Goal: Task Accomplishment & Management: Manage account settings

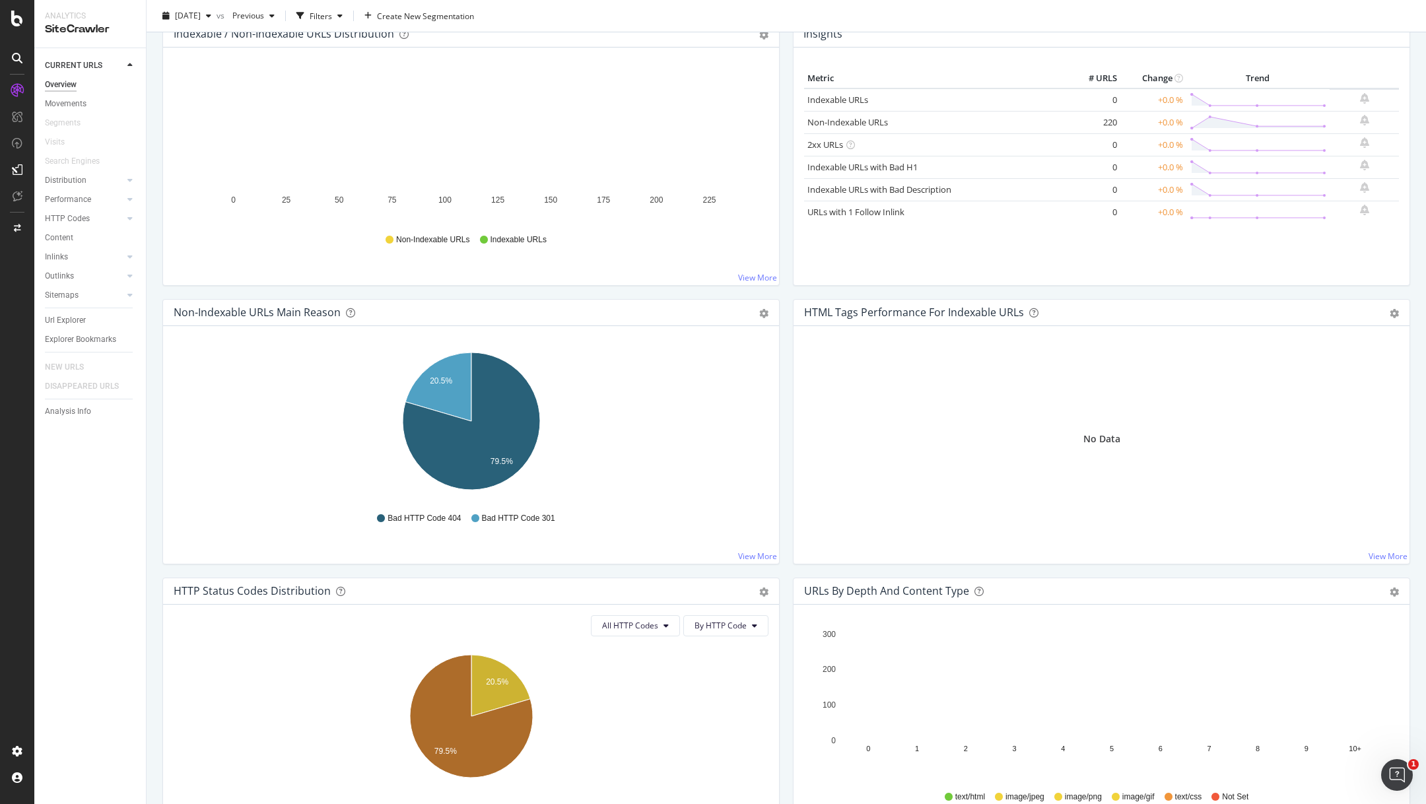
scroll to position [181, 0]
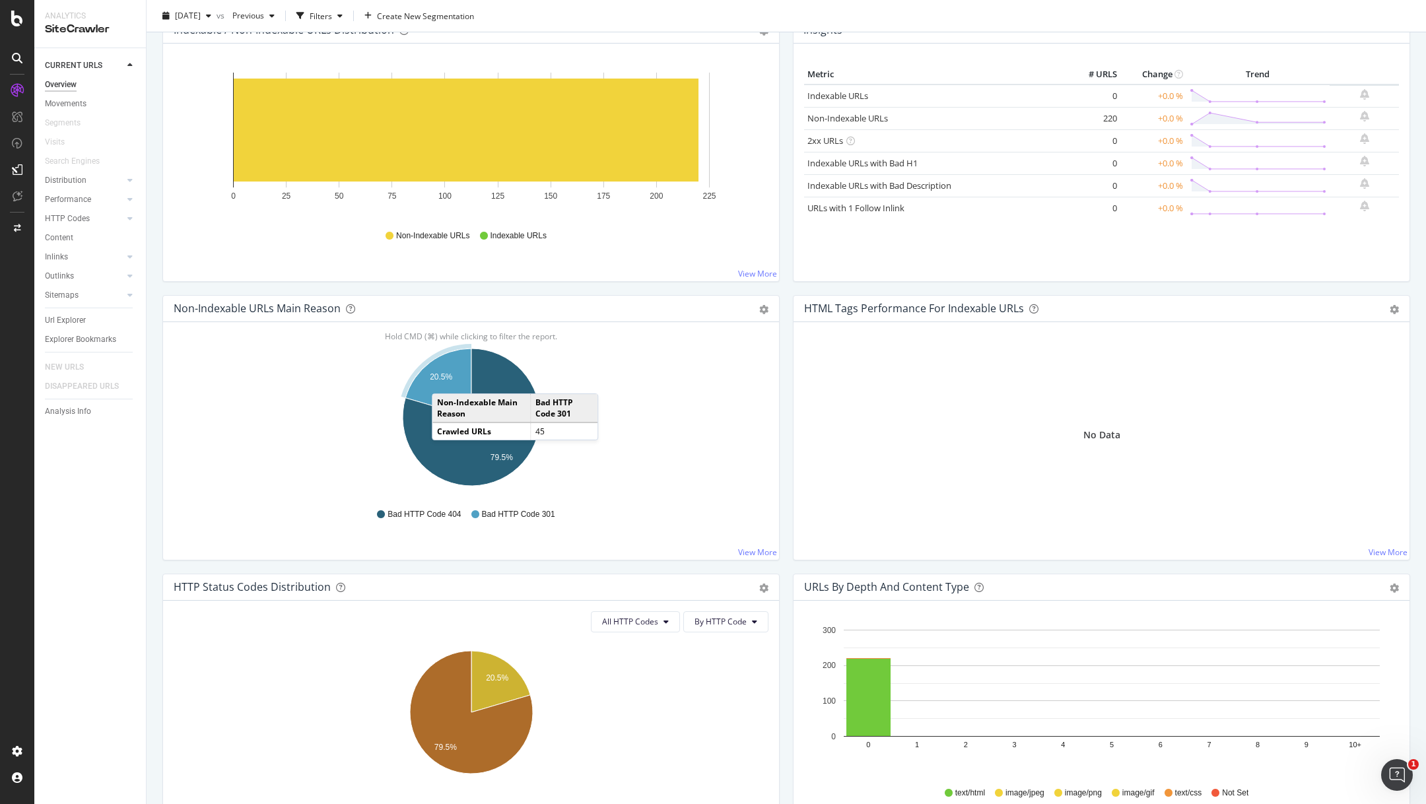
click at [445, 379] on text "20.5%" at bounding box center [441, 376] width 22 height 9
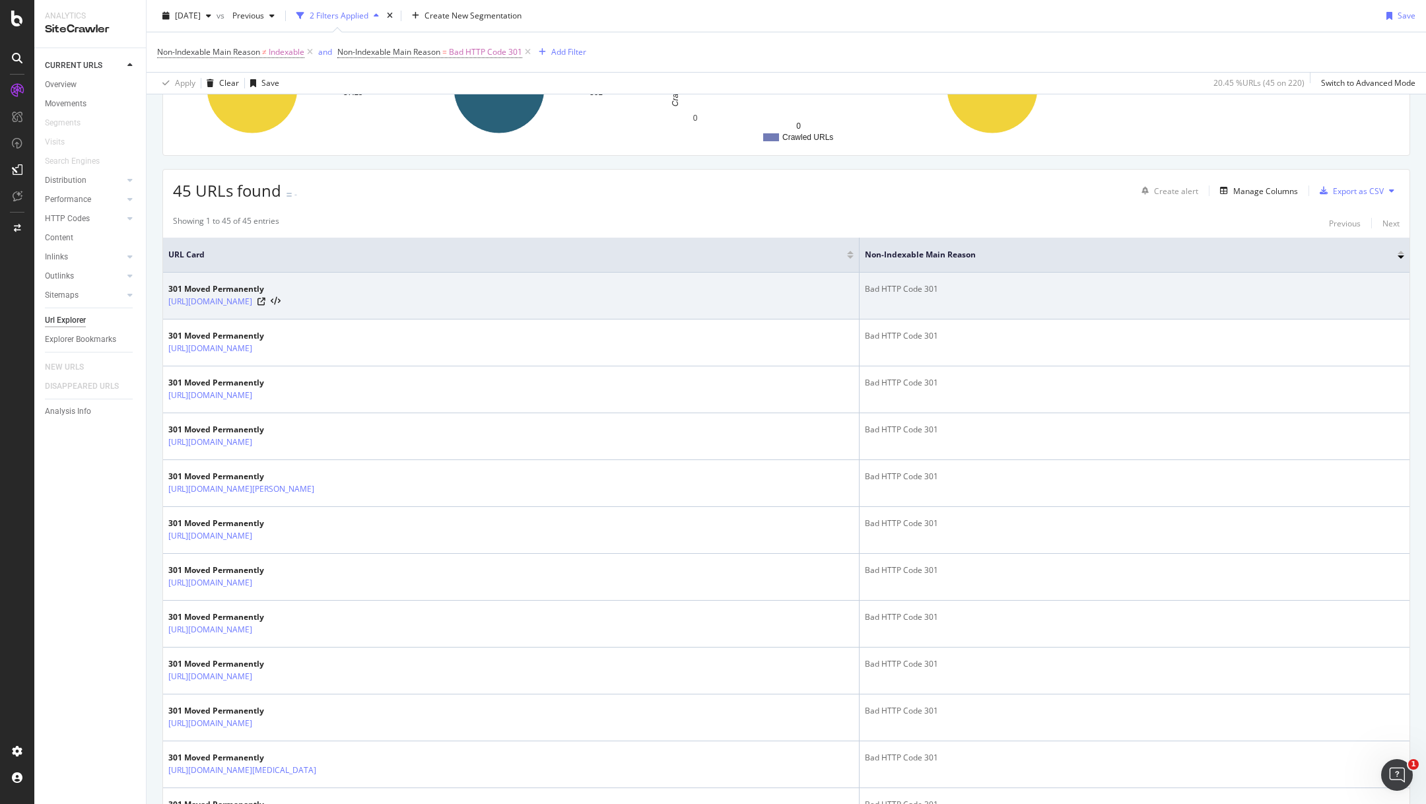
scroll to position [180, 0]
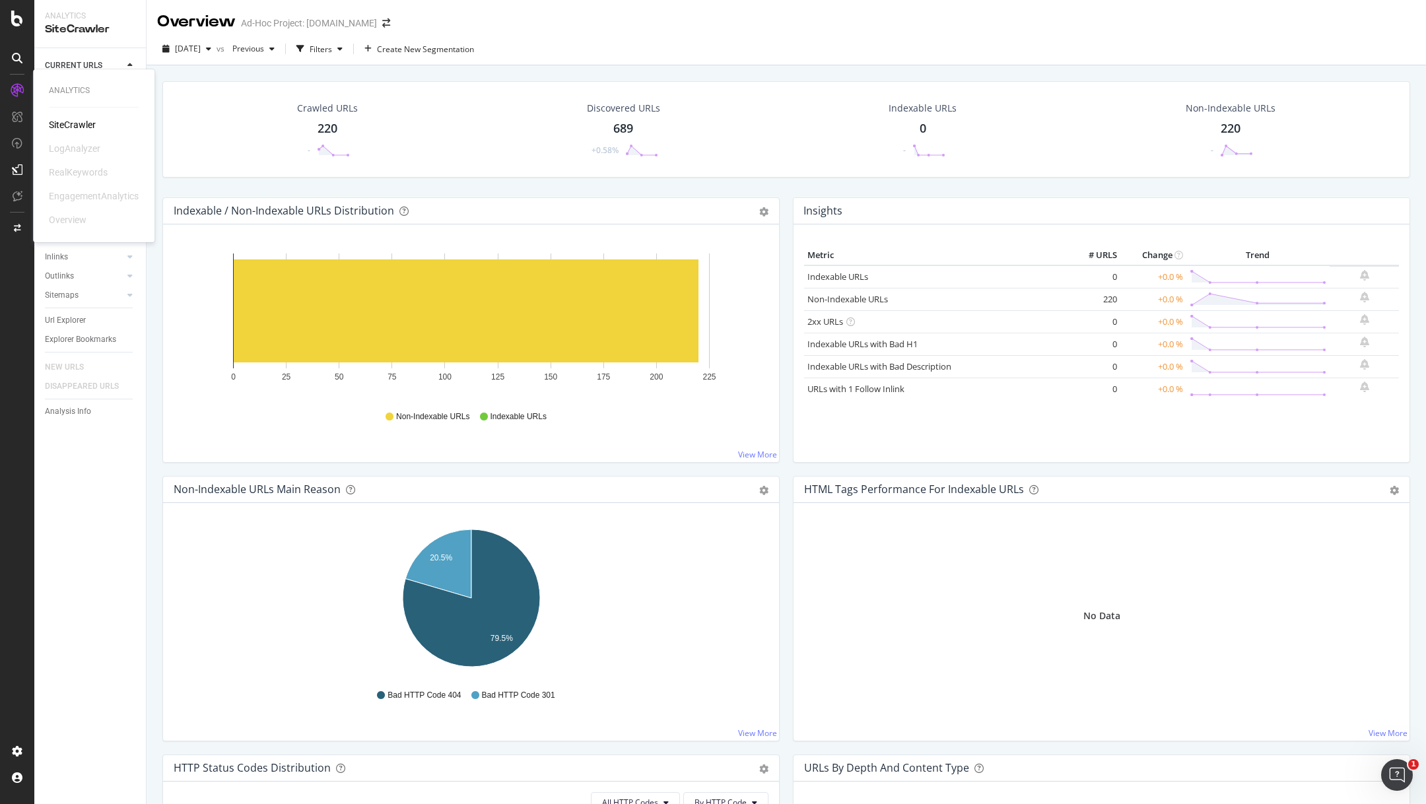
click at [19, 92] on icon at bounding box center [17, 90] width 13 height 13
click at [15, 8] on div at bounding box center [17, 402] width 34 height 804
click at [16, 17] on icon at bounding box center [17, 19] width 12 height 16
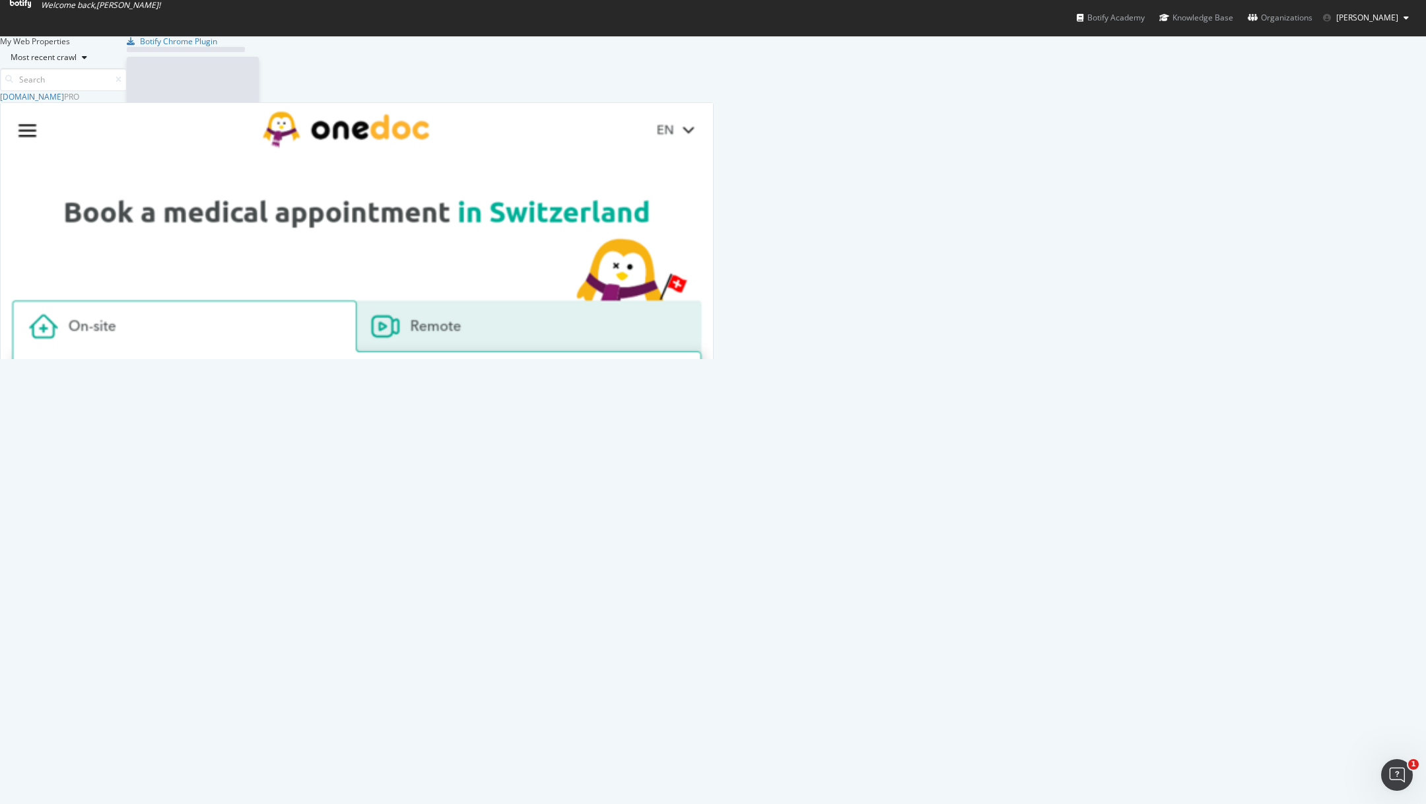
scroll to position [804, 1426]
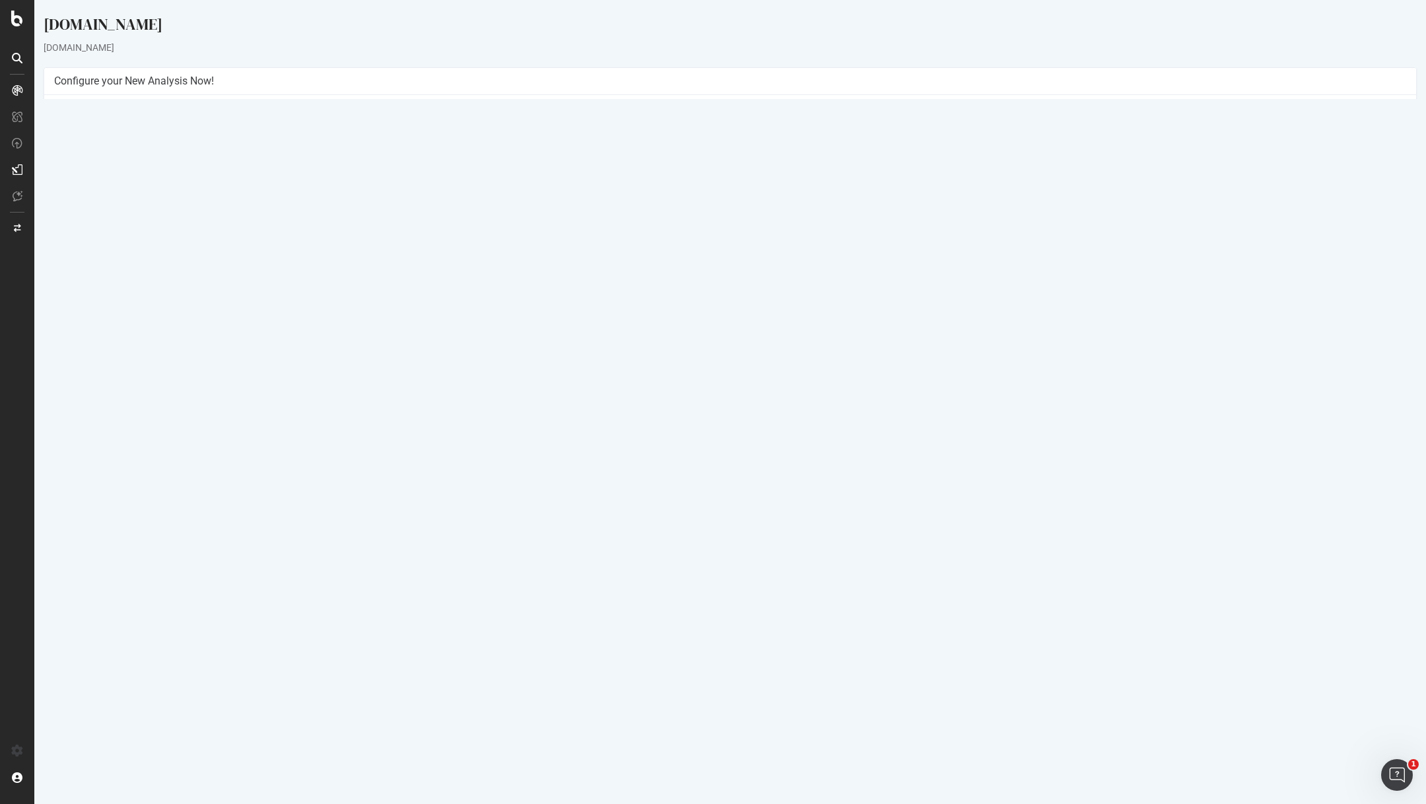
click at [769, 310] on link "Settings" at bounding box center [774, 309] width 30 height 11
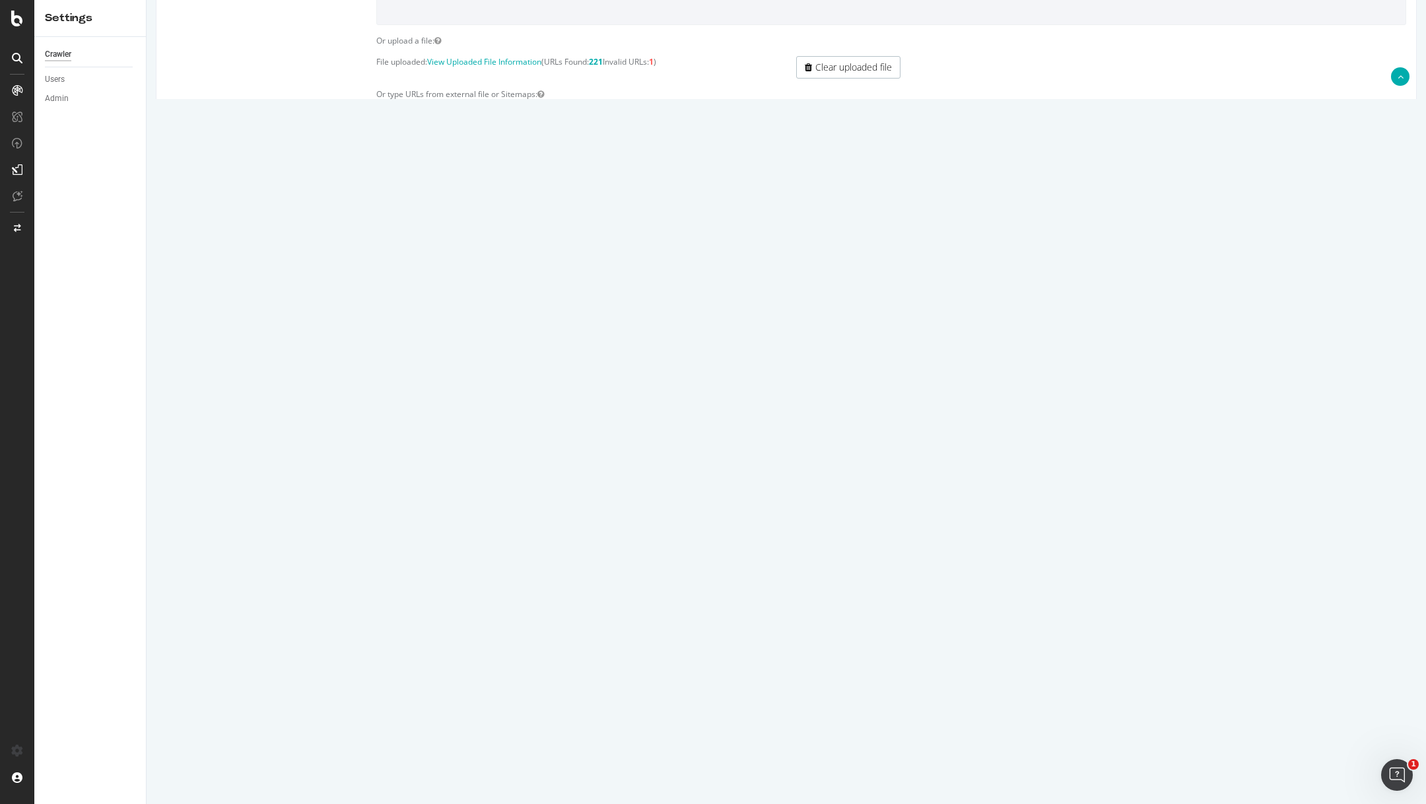
scroll to position [308, 0]
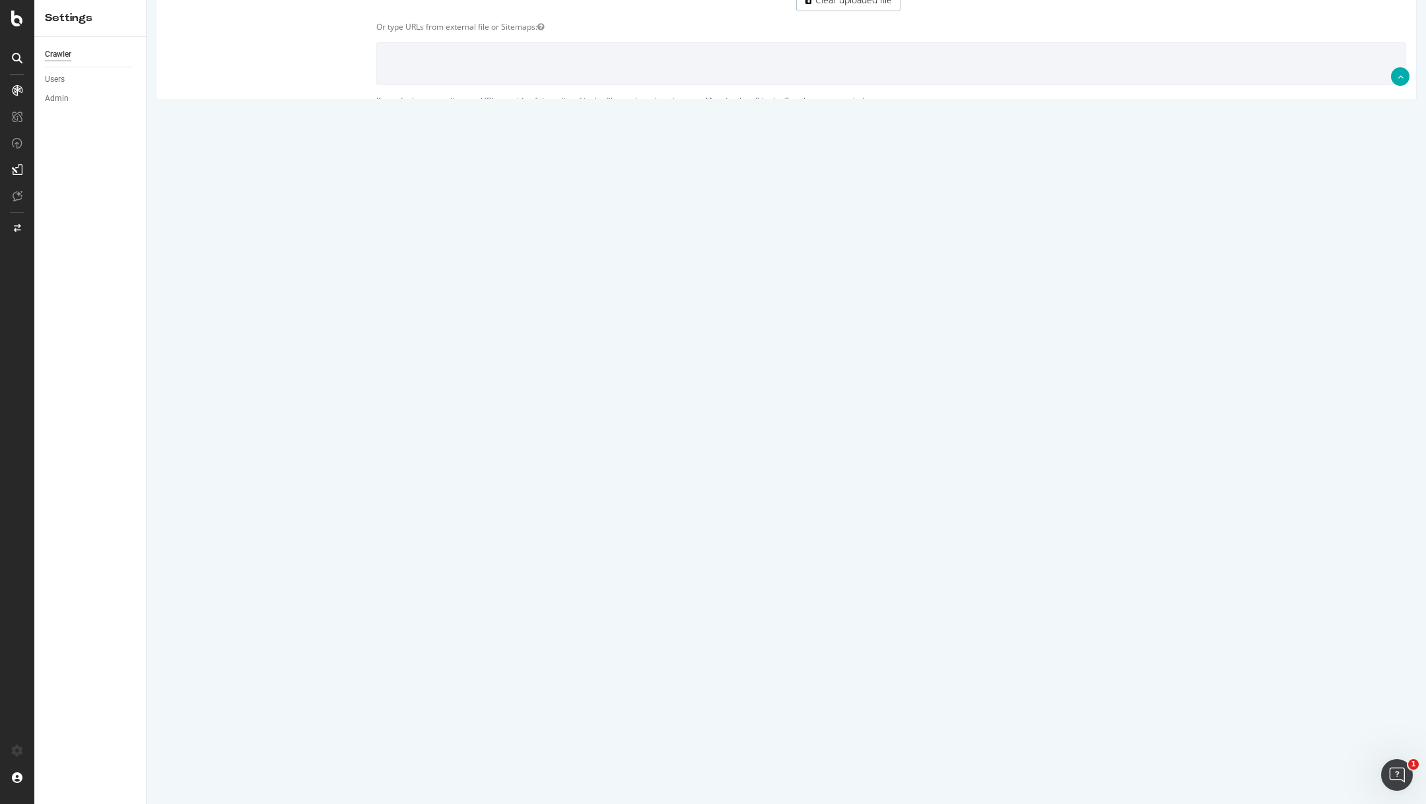
click at [562, 635] on textarea "https://info.onedoc.ch/sitemap_index.xml" at bounding box center [891, 666] width 1030 height 66
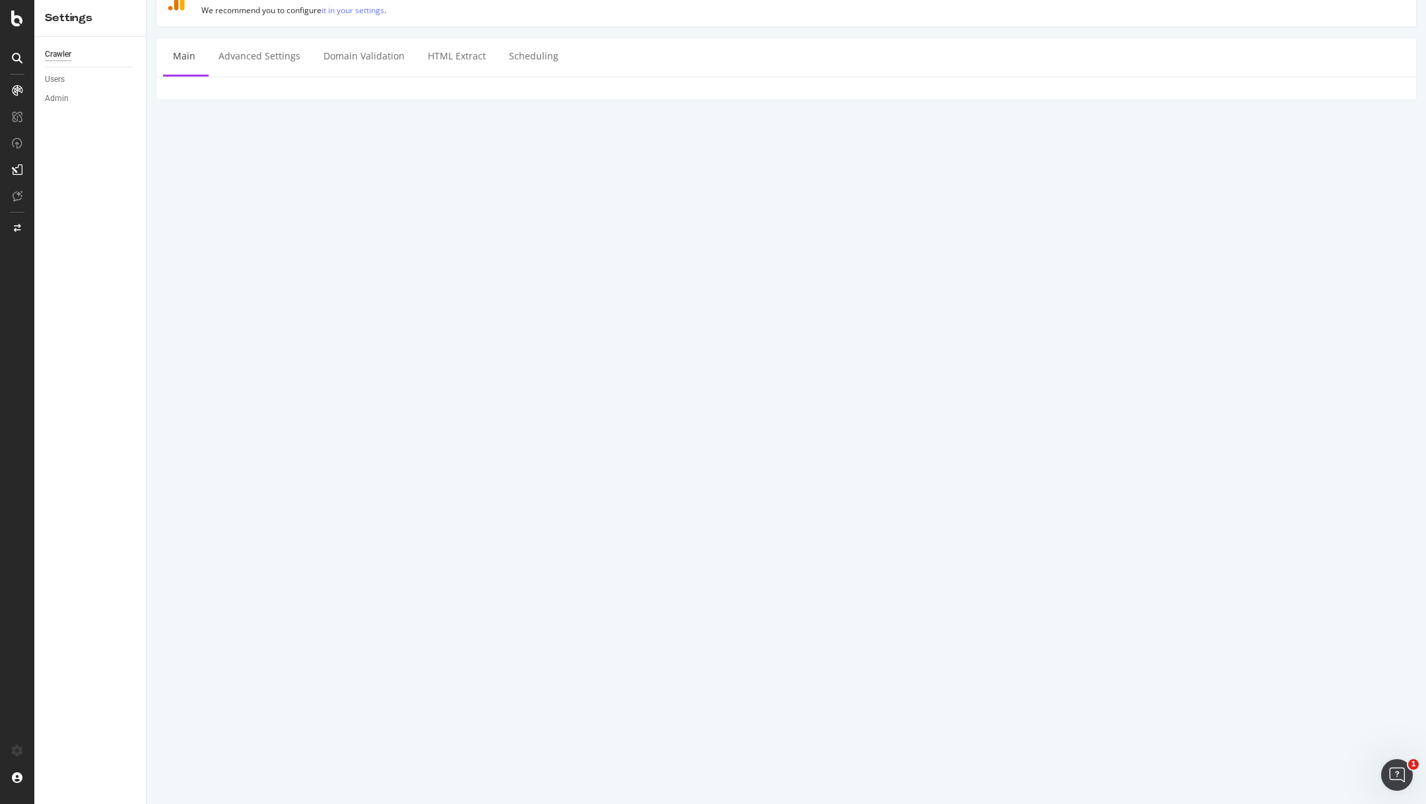
scroll to position [0, 0]
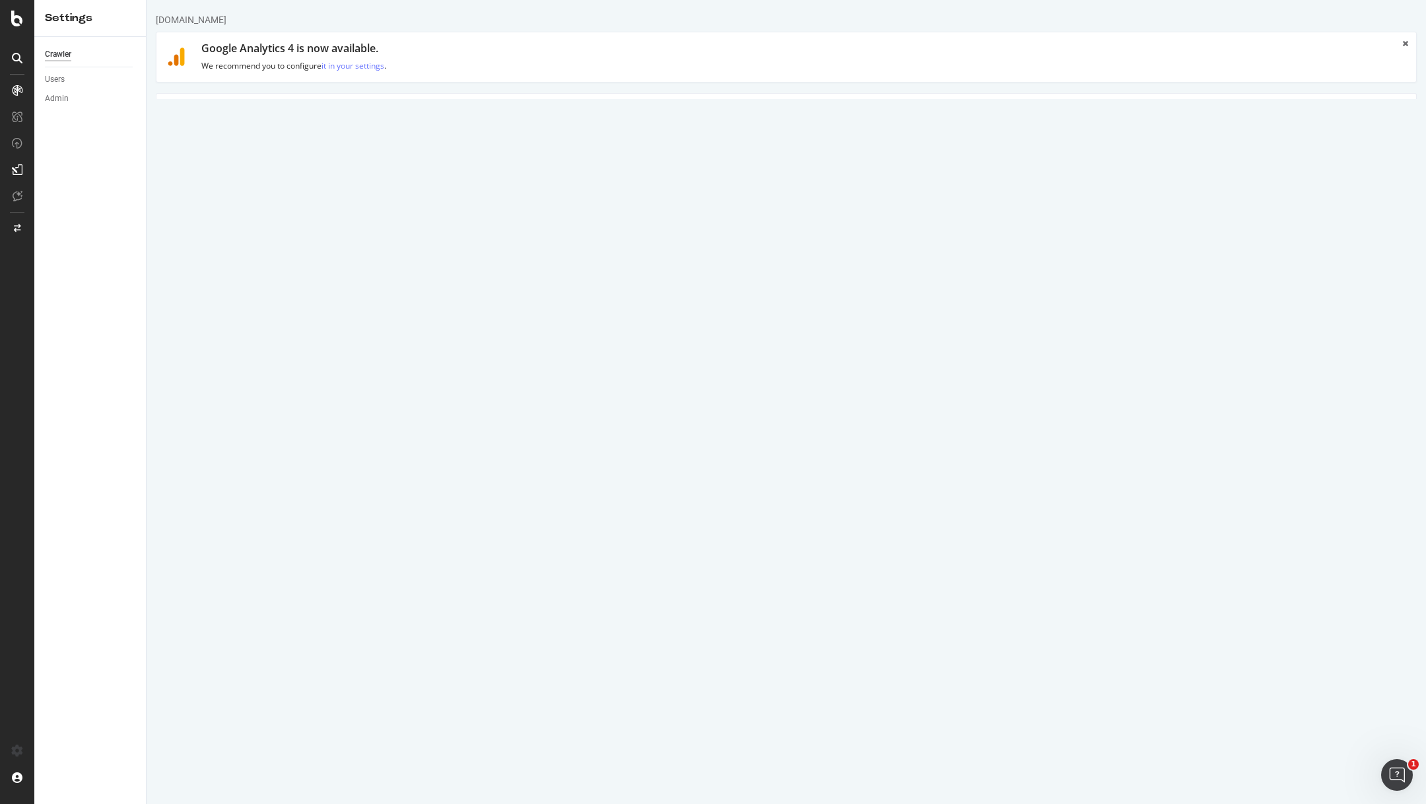
click at [849, 306] on link "Clear uploaded file" at bounding box center [848, 307] width 104 height 22
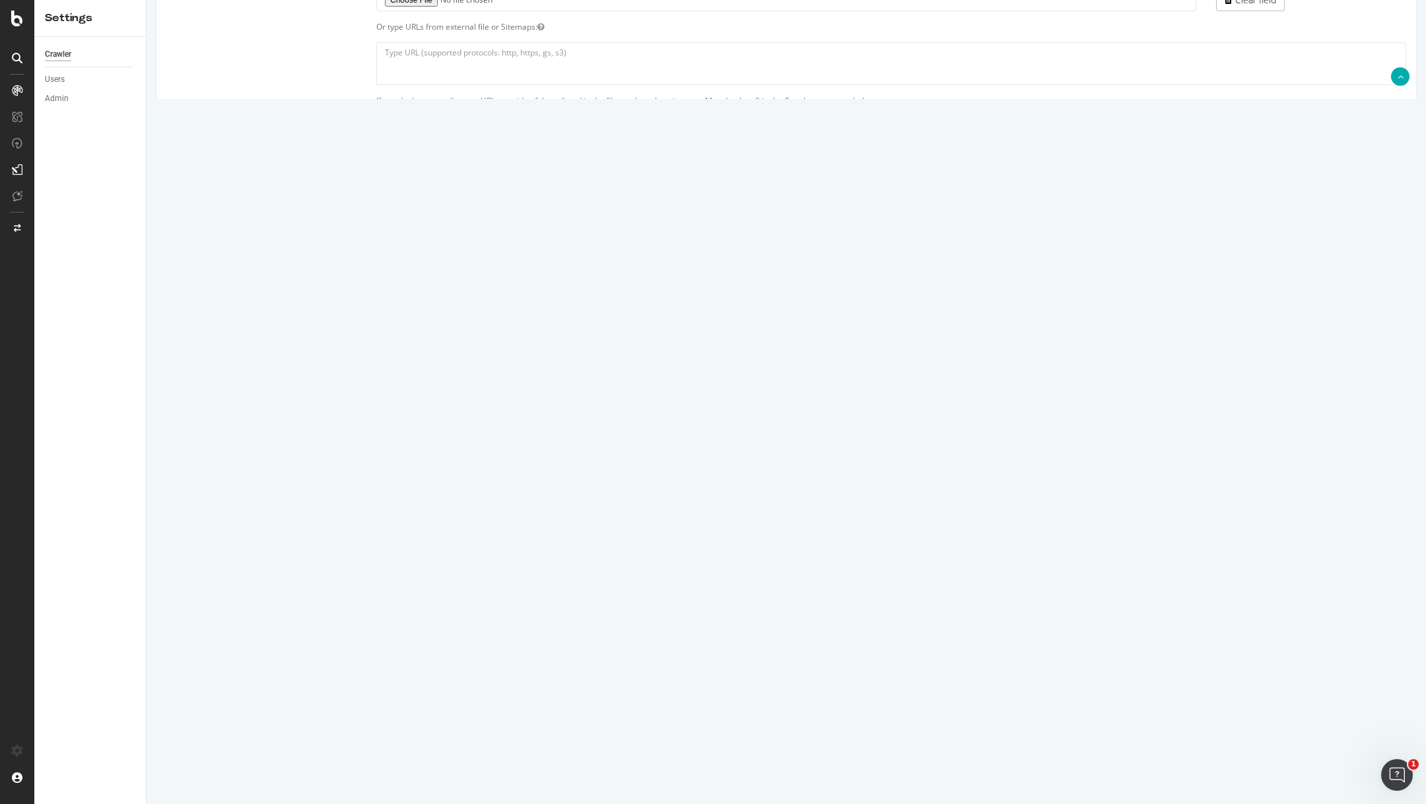
click at [786, 767] on input "Save & Back to Project" at bounding box center [803, 765] width 96 height 20
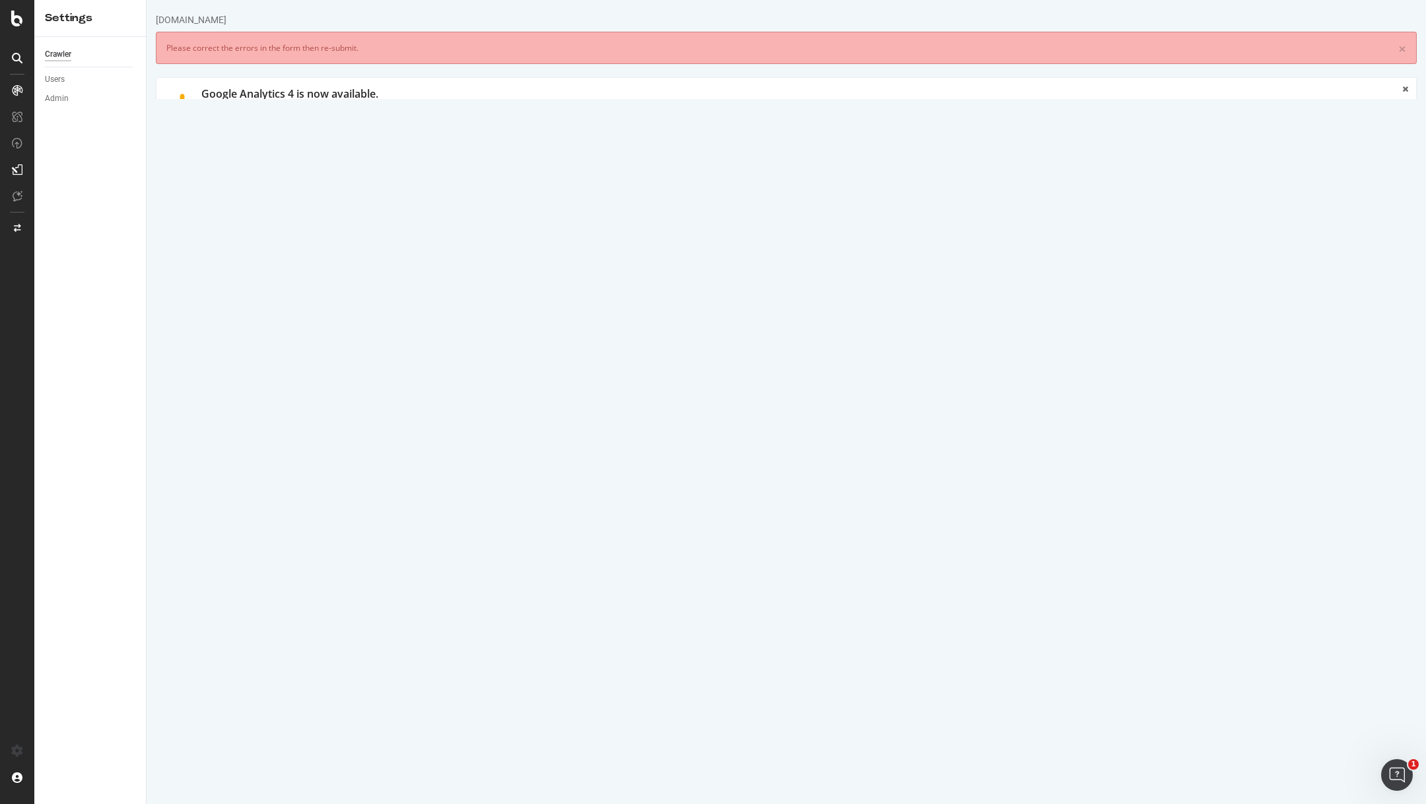
scroll to position [0, 0]
click at [583, 287] on textarea at bounding box center [891, 288] width 1030 height 43
type textarea "info.onedoc.ch"
click at [312, 355] on div "Clear field" at bounding box center [786, 353] width 1260 height 22
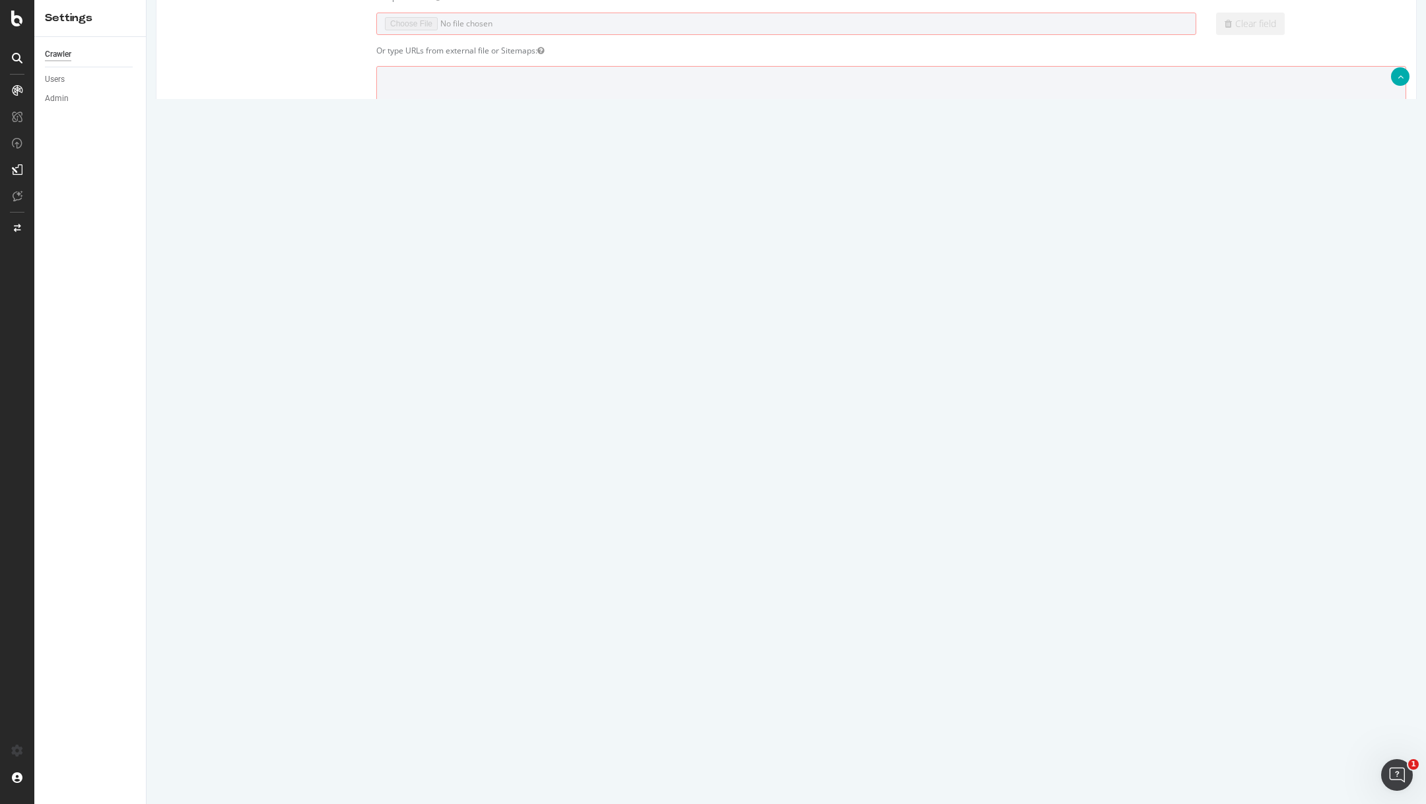
scroll to position [335, 0]
click at [588, 270] on input "text" at bounding box center [669, 279] width 248 height 22
type input "info.onedoc.ch"
click at [886, 452] on h3 "Crawl Parameters" at bounding box center [786, 460] width 1240 height 17
click at [788, 765] on input "Save & Back to Project" at bounding box center [803, 765] width 96 height 20
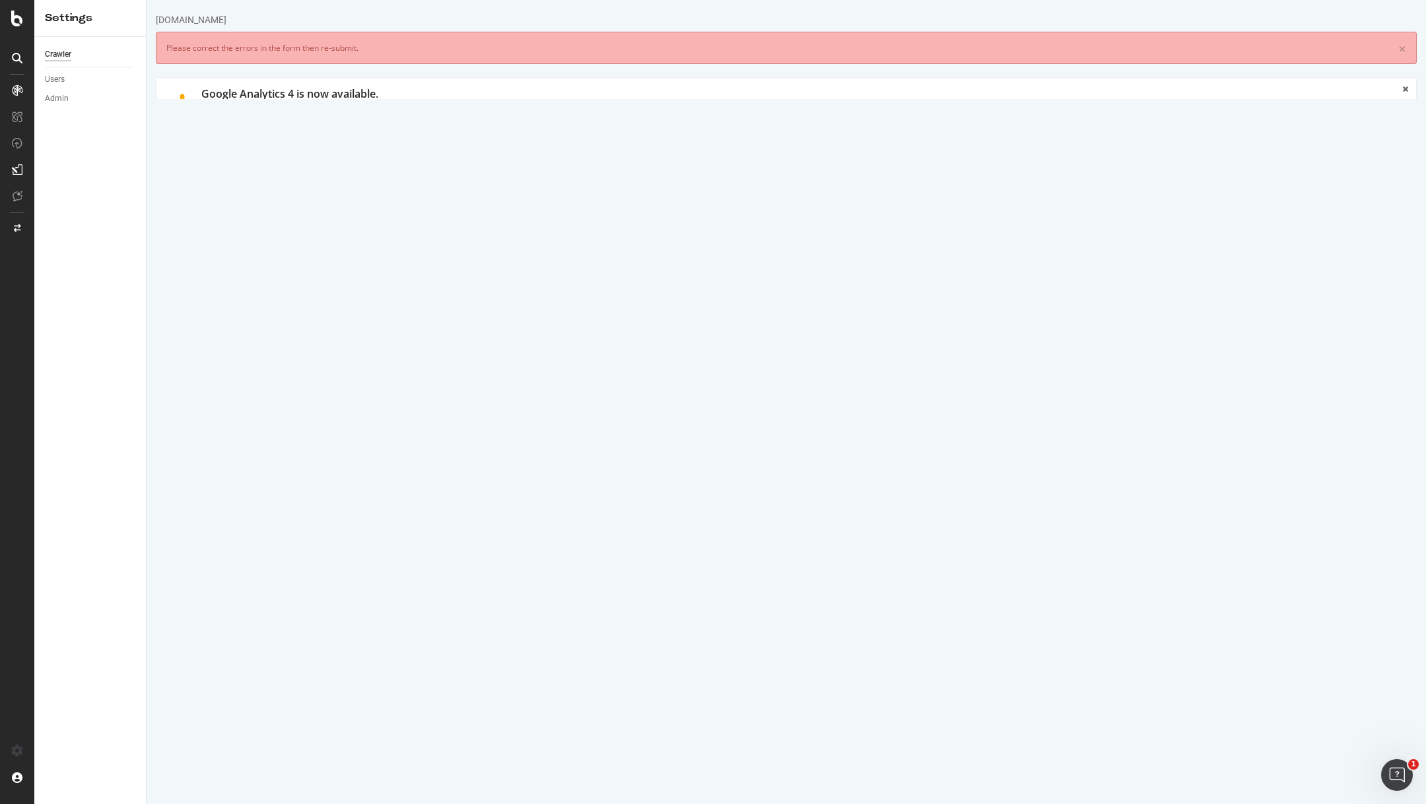
scroll to position [52, 0]
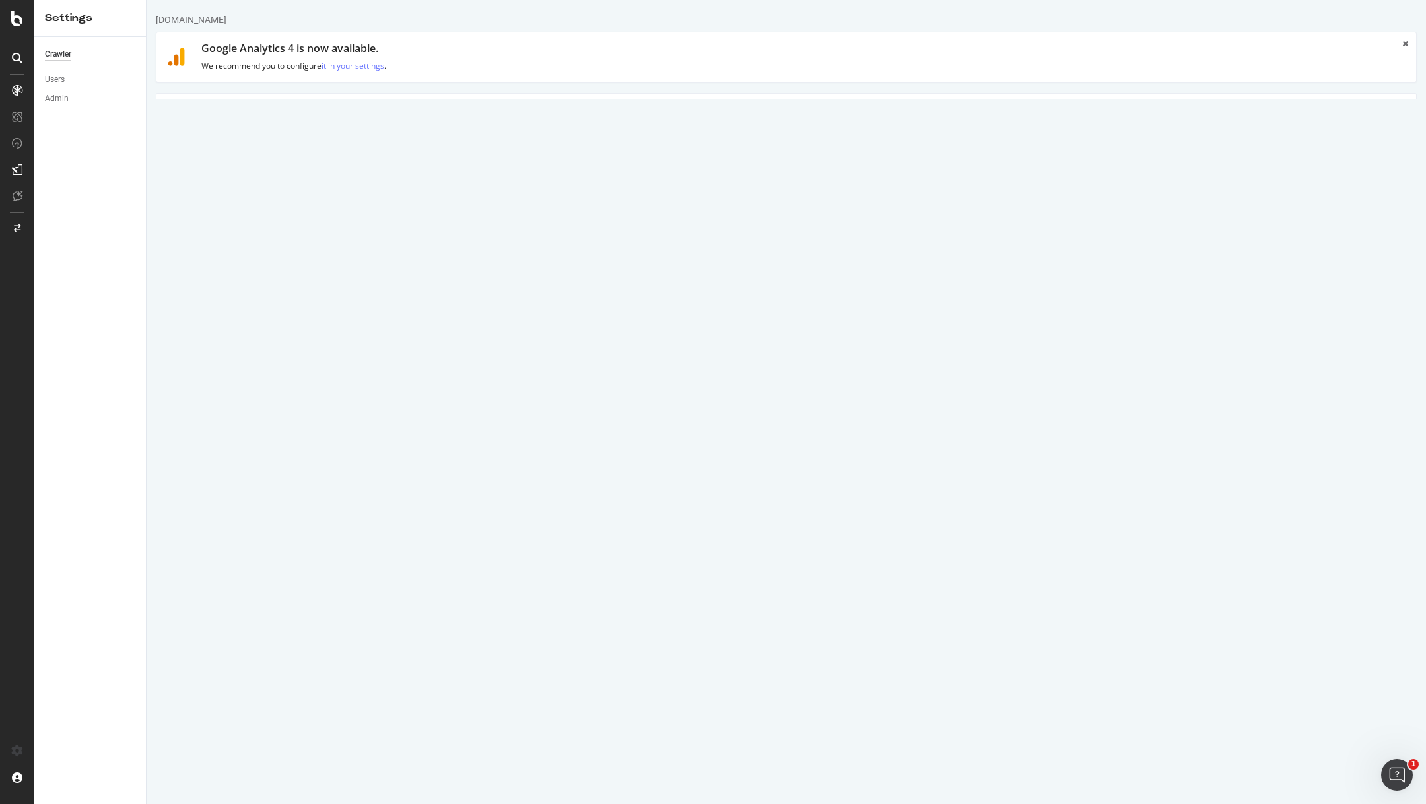
click at [850, 306] on link "Clear uploaded file" at bounding box center [848, 307] width 104 height 22
click at [549, 242] on textarea at bounding box center [891, 243] width 1030 height 43
type textarea "https://info.onedoc.ch"
click at [140, 371] on div "Crawler Users Admin" at bounding box center [90, 420] width 112 height 767
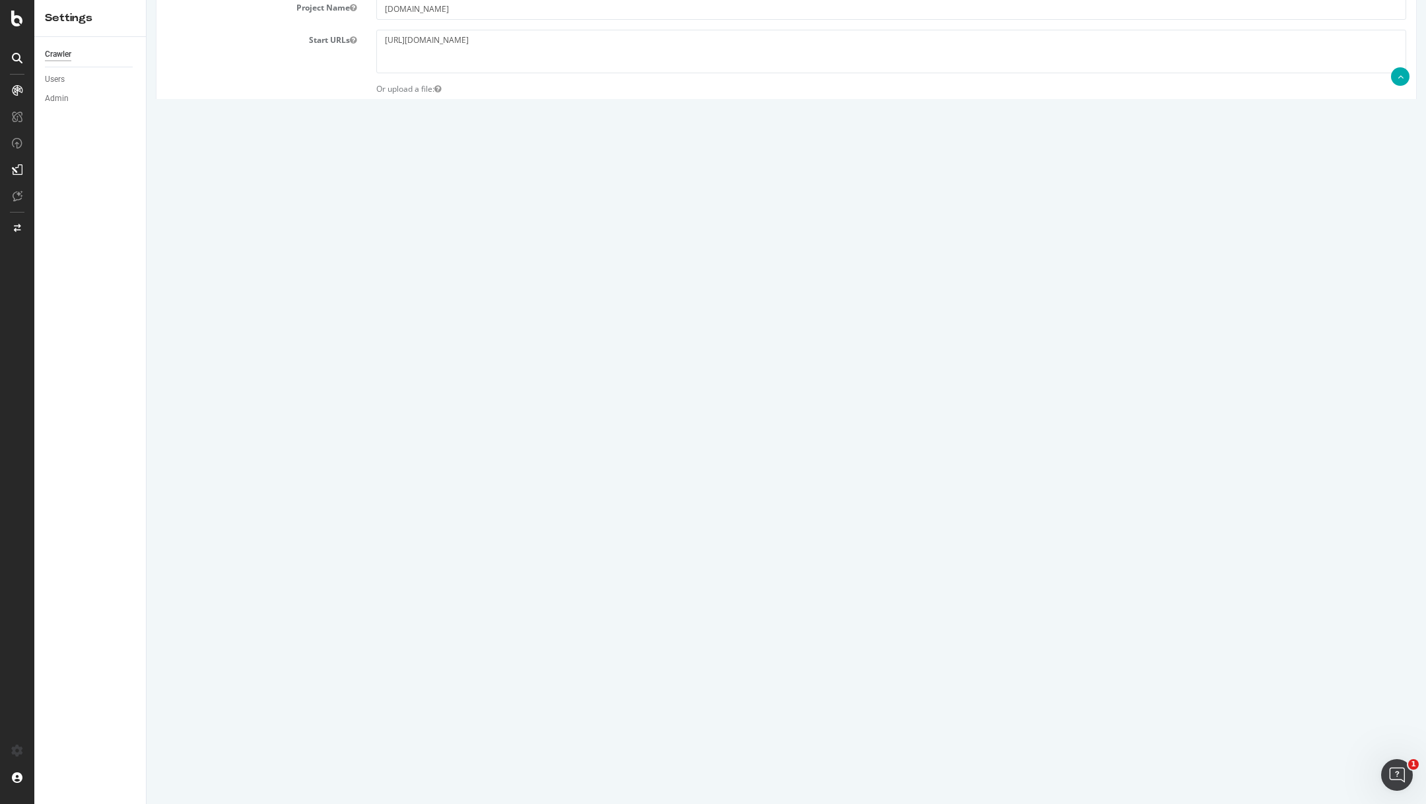
scroll to position [197, 0]
click at [618, 331] on input "info.onedoc.ch" at bounding box center [669, 333] width 248 height 22
click at [601, 382] on input "text" at bounding box center [669, 390] width 248 height 22
paste input "info.onedoc.ch"
type input "info.onedoc.ch"
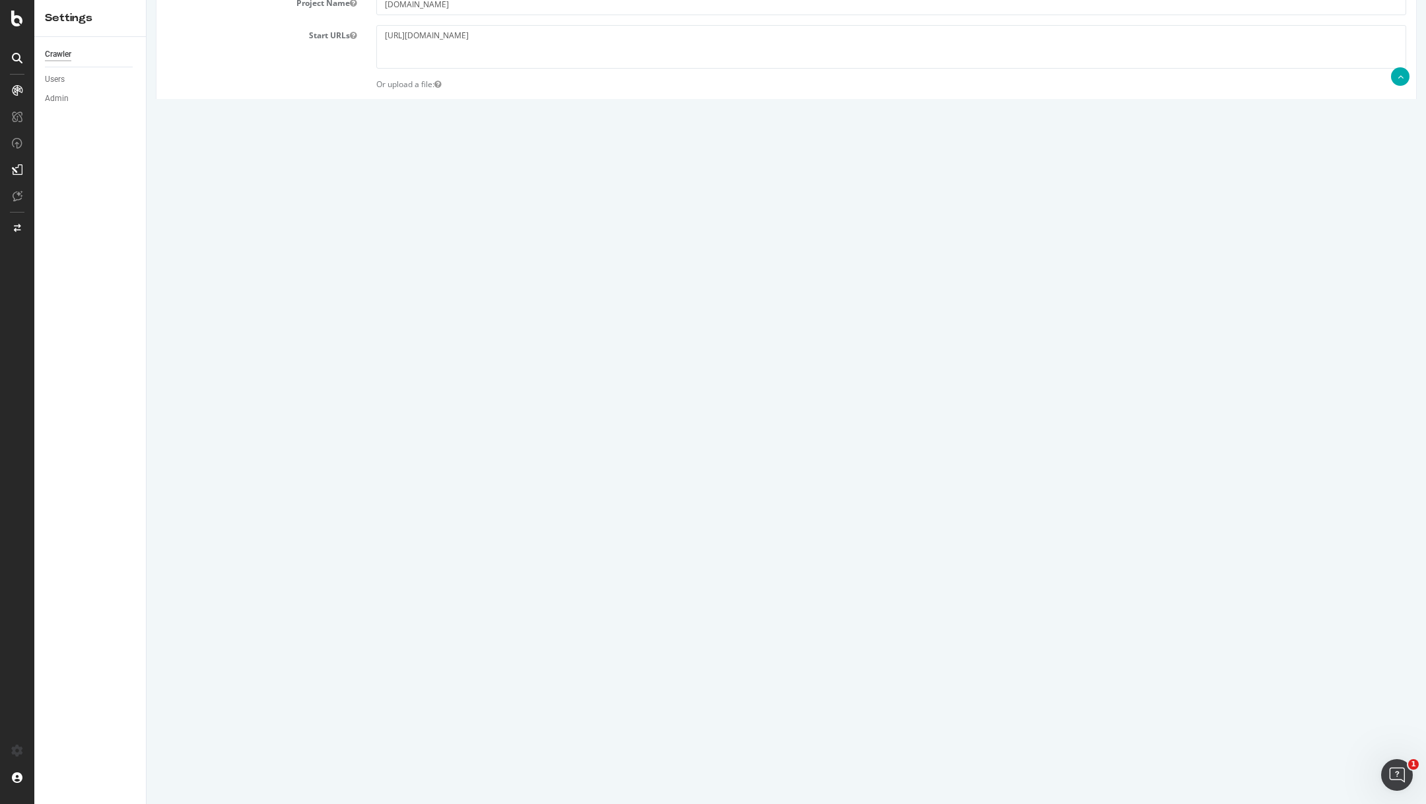
click at [697, 419] on div "HTTP HTTPS HTTP + HTTPS info.onedoc.ch and Subdomains User Agent: Mobile Deskto…" at bounding box center [891, 379] width 1050 height 114
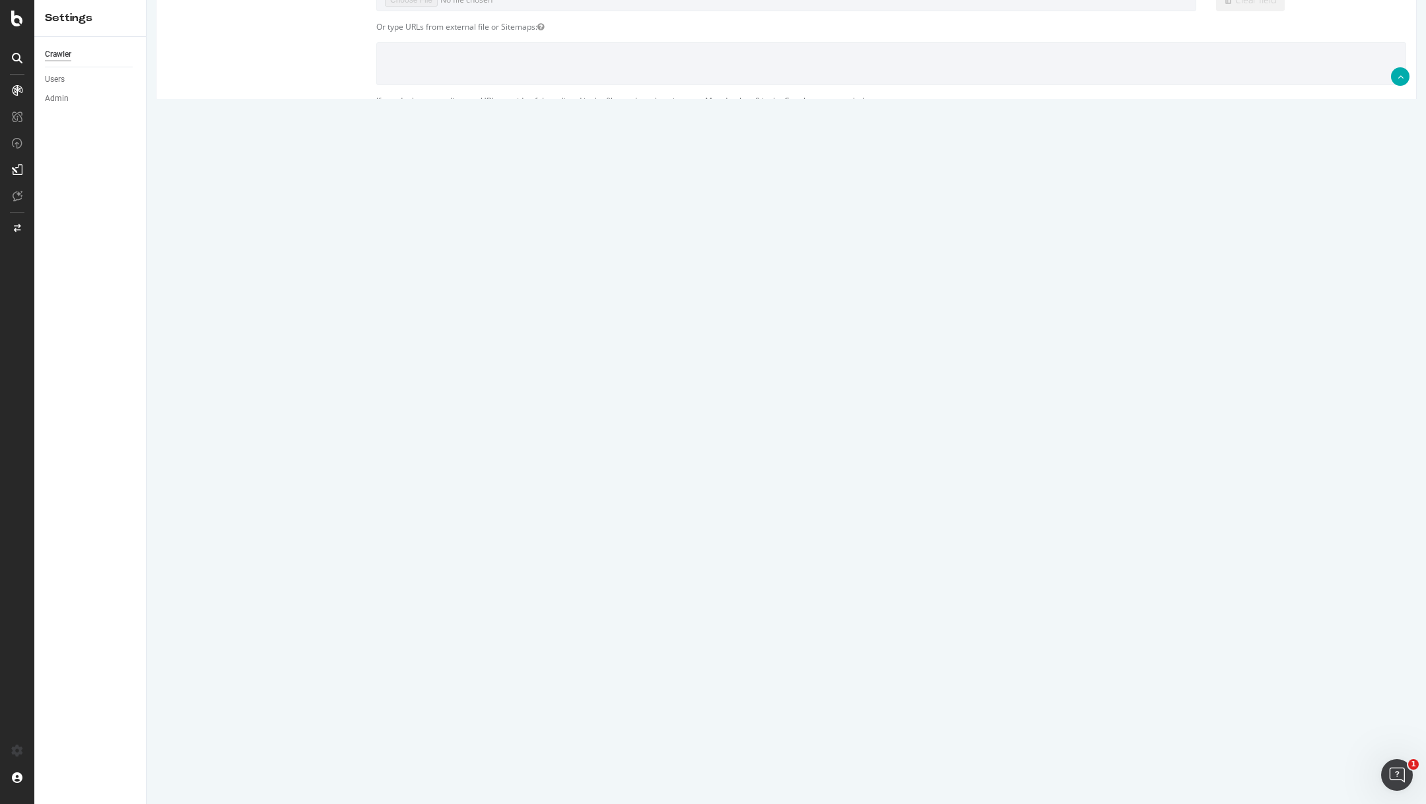
click at [799, 761] on input "Save & Back to Project" at bounding box center [803, 765] width 96 height 20
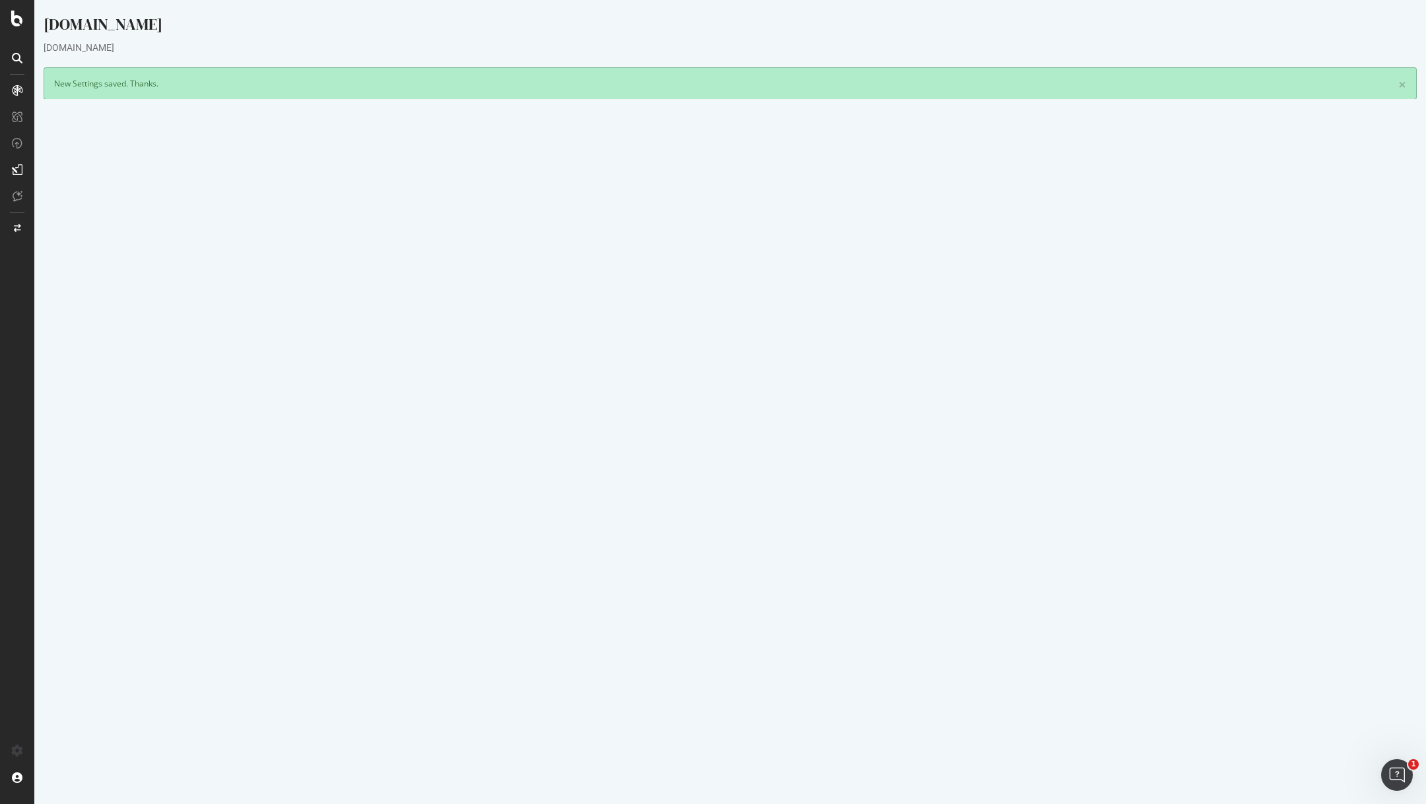
click at [726, 418] on button "Yes! Start Now" at bounding box center [714, 413] width 82 height 21
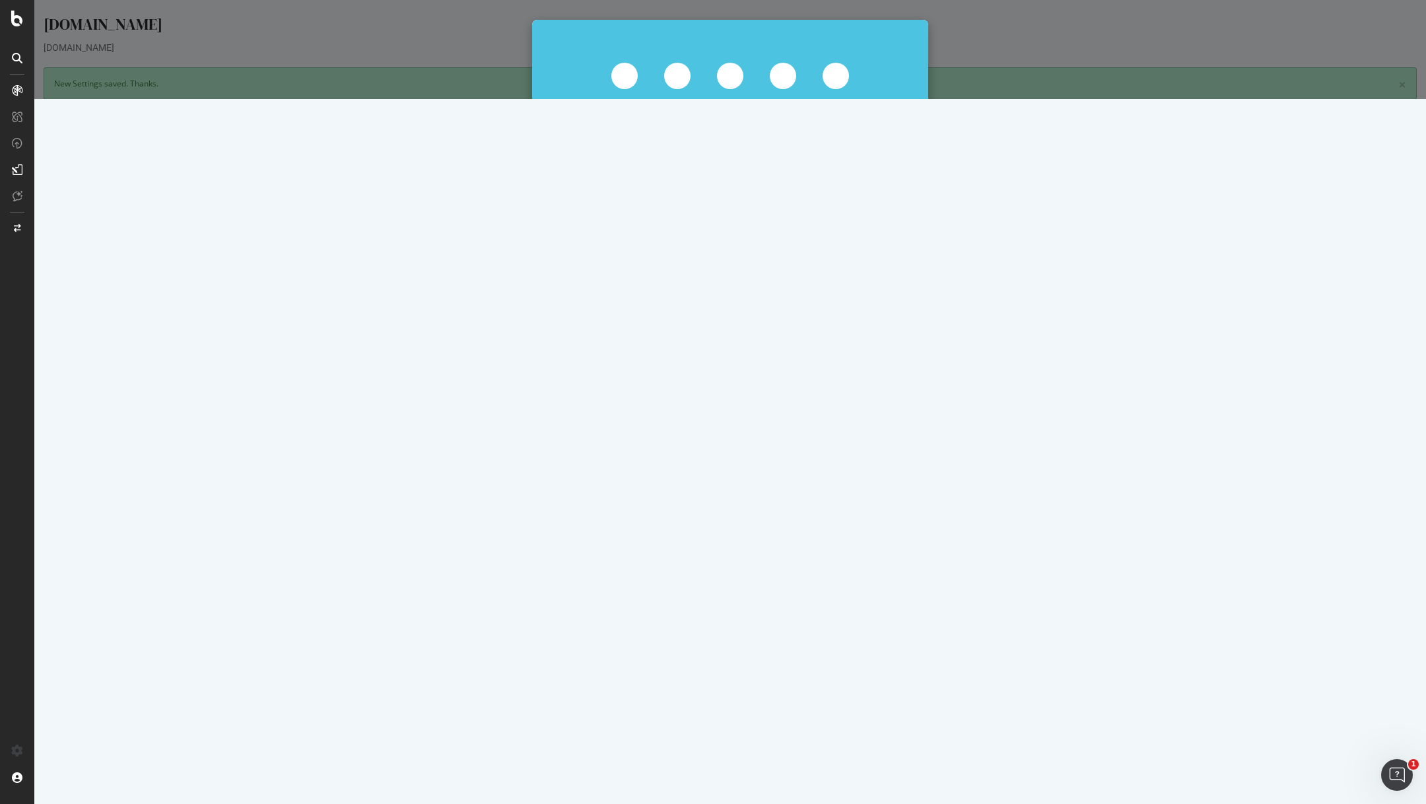
drag, startPoint x: 753, startPoint y: 294, endPoint x: 712, endPoint y: 376, distance: 91.3
click at [712, 99] on div "Checking... Some checks are still running Please wait a few seconds. We are loo…" at bounding box center [730, 49] width 1392 height 99
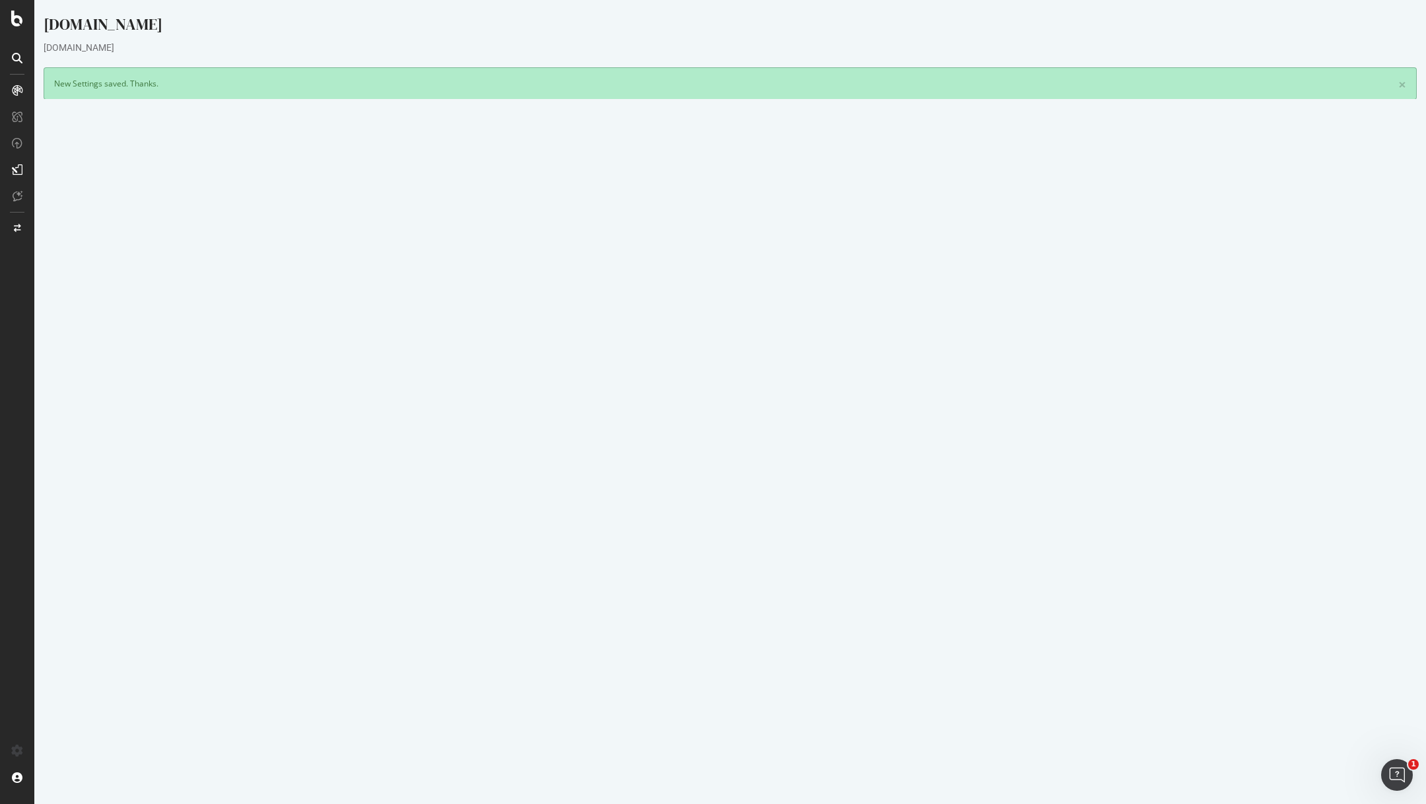
click at [785, 411] on link "Settings" at bounding box center [774, 412] width 30 height 11
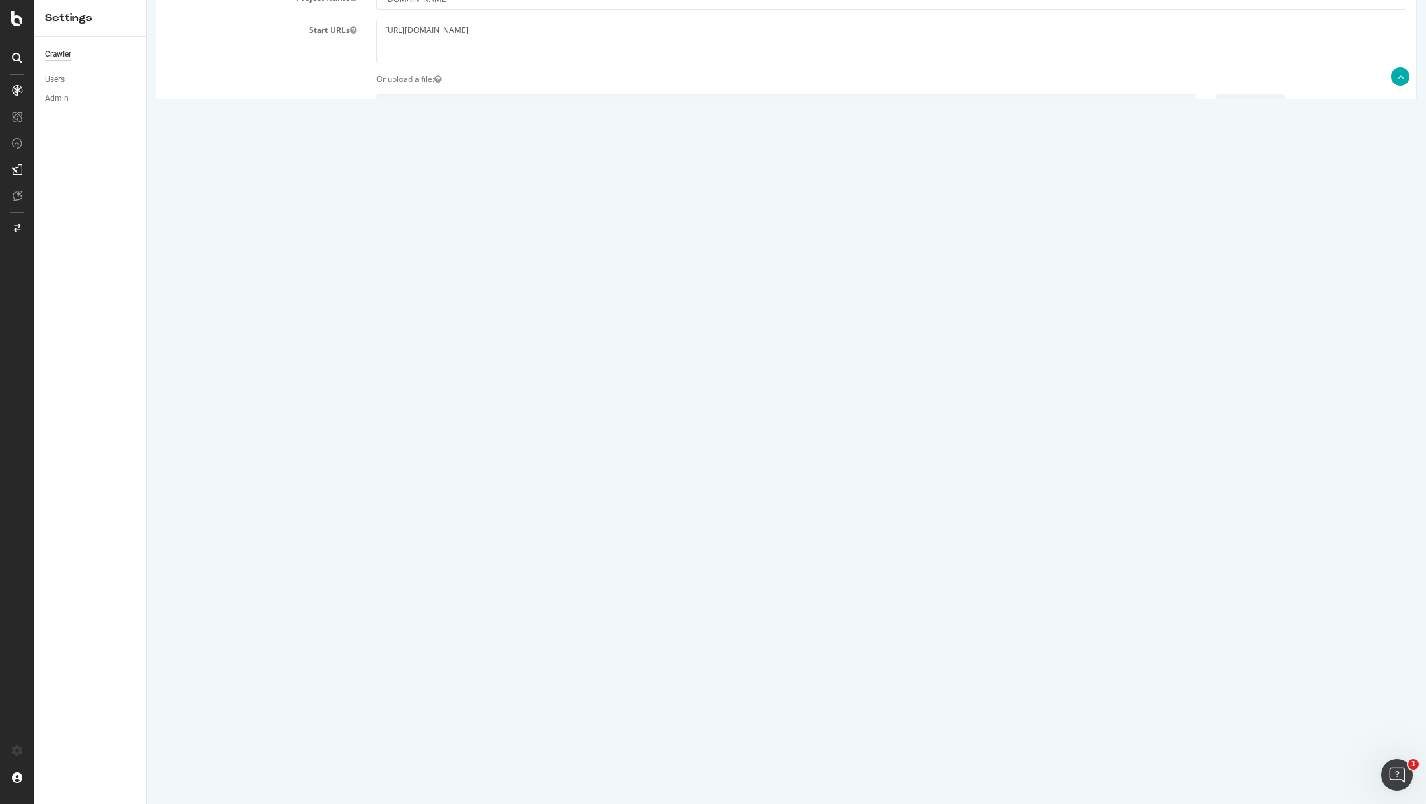
scroll to position [422, 0]
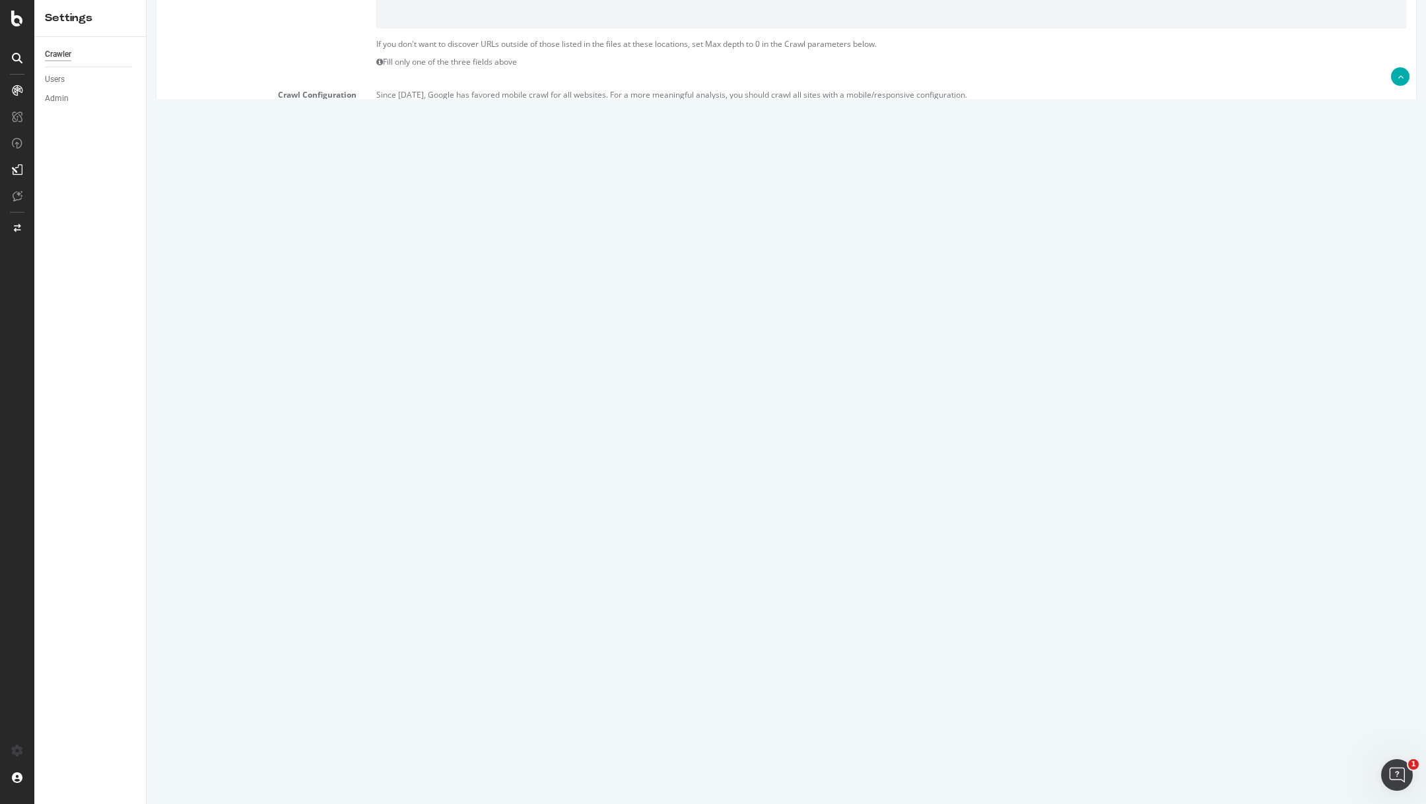
click at [464, 558] on input "0" at bounding box center [471, 561] width 190 height 22
type input "8"
type input "1"
type input "50"
click at [1005, 644] on textarea "https://info.onedoc.ch/sitemap_index.xml" at bounding box center [891, 666] width 1030 height 66
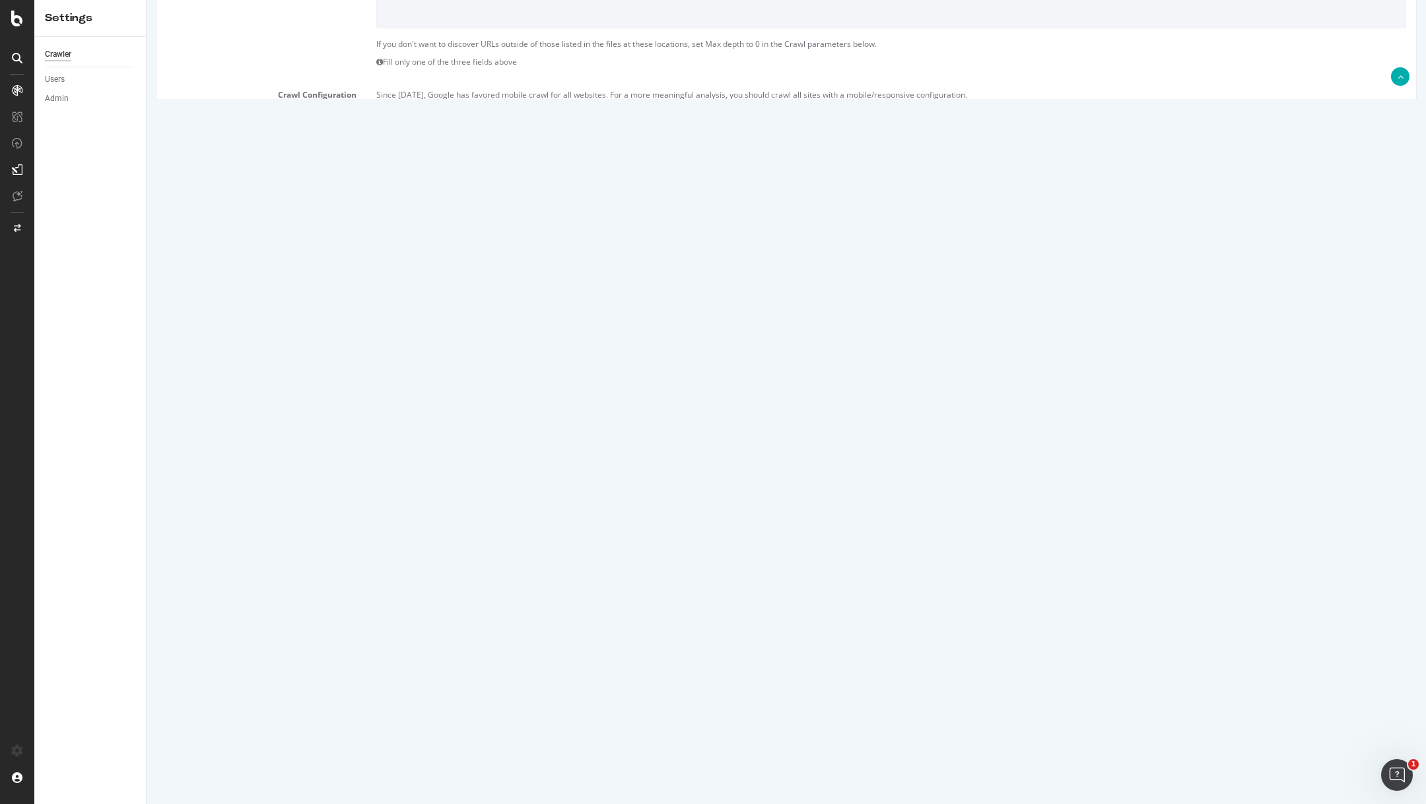
click at [814, 761] on input "Save & Back to Project" at bounding box center [803, 765] width 96 height 20
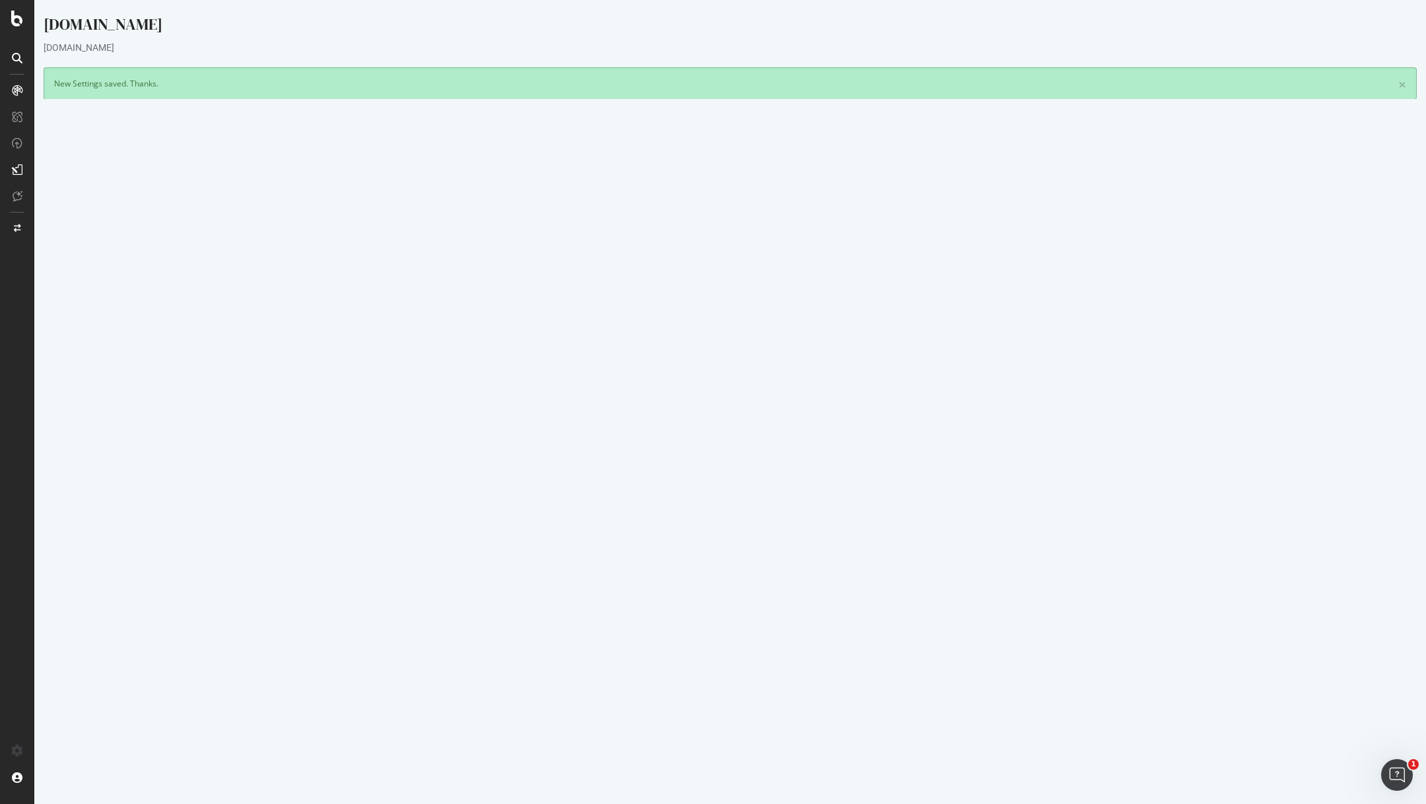
click at [716, 353] on button "Yes! Start Now" at bounding box center [714, 356] width 82 height 21
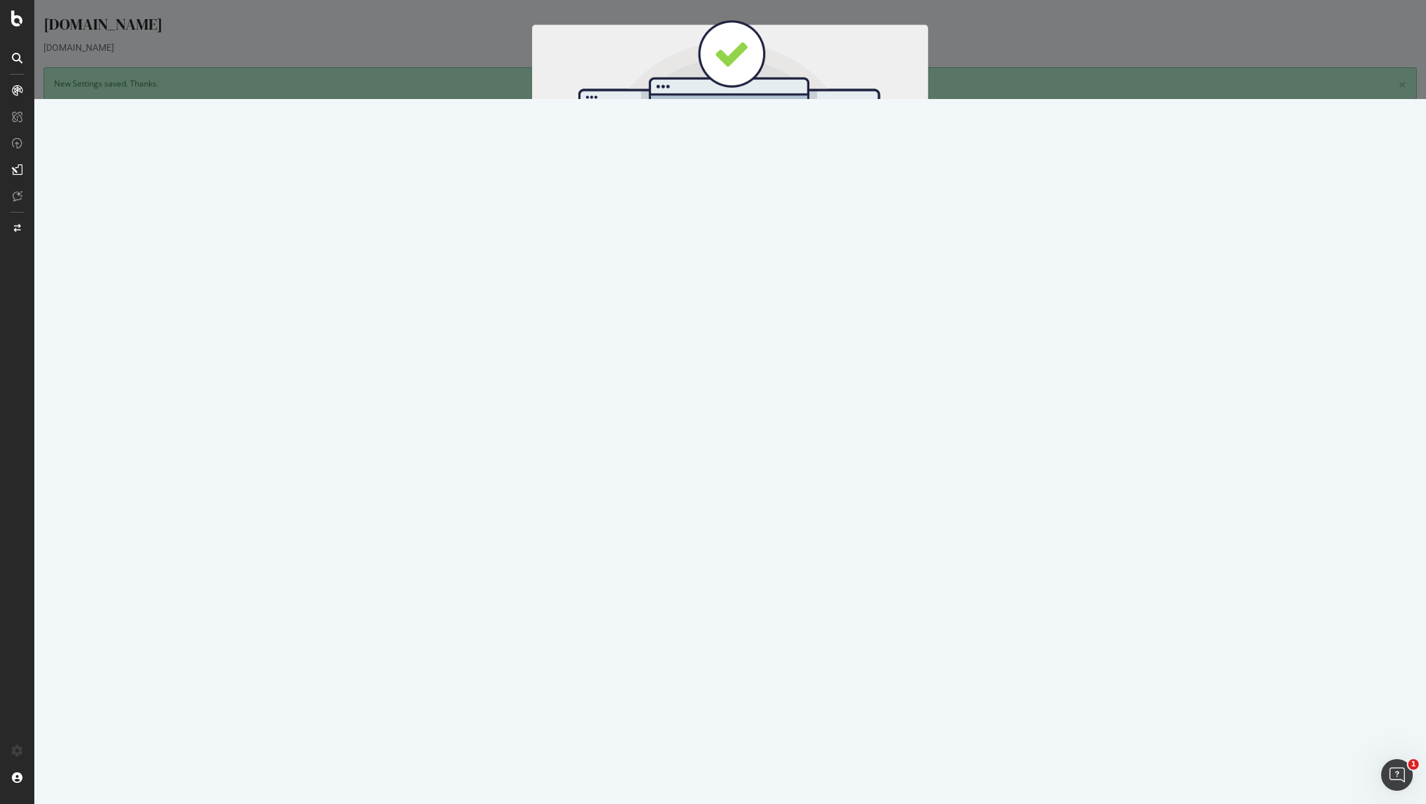
click at [747, 223] on button "Start Now" at bounding box center [755, 219] width 58 height 22
